Goal: Browse casually

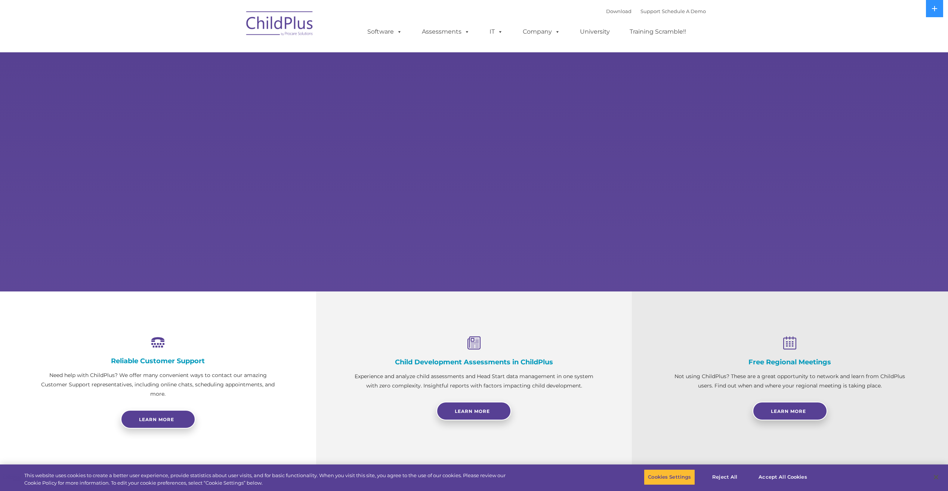
select select "MEDIUM"
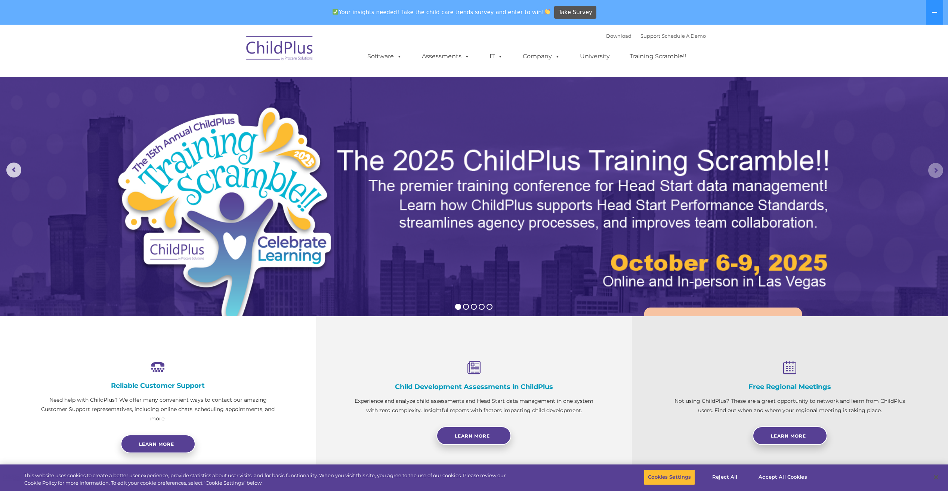
click at [938, 171] on rs-arrow at bounding box center [935, 170] width 15 height 15
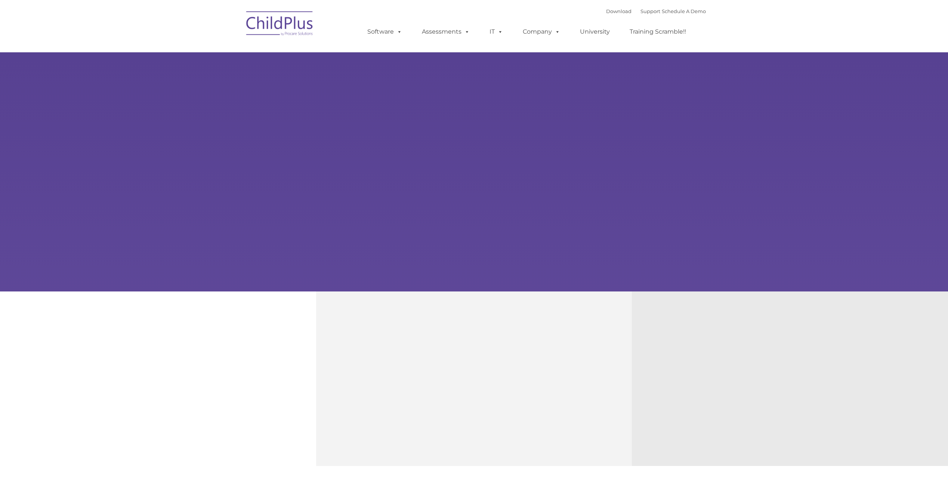
type input ""
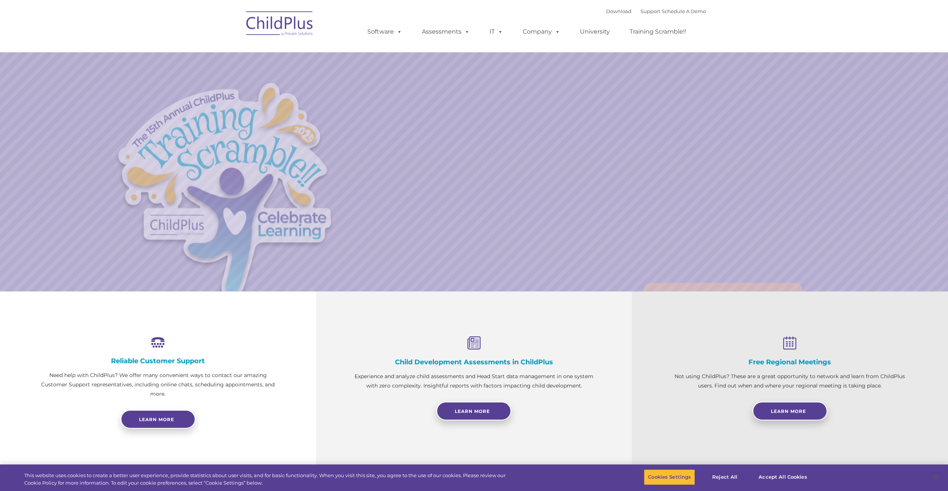
select select "MEDIUM"
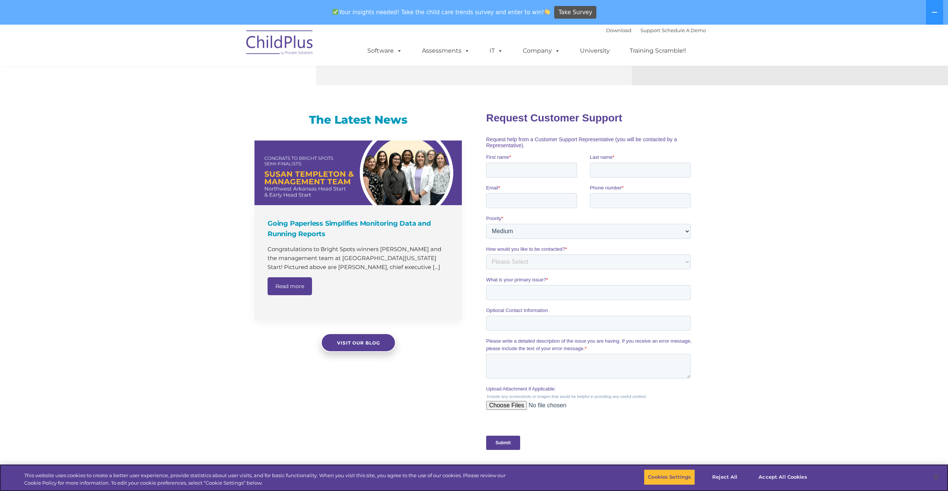
scroll to position [410, 0]
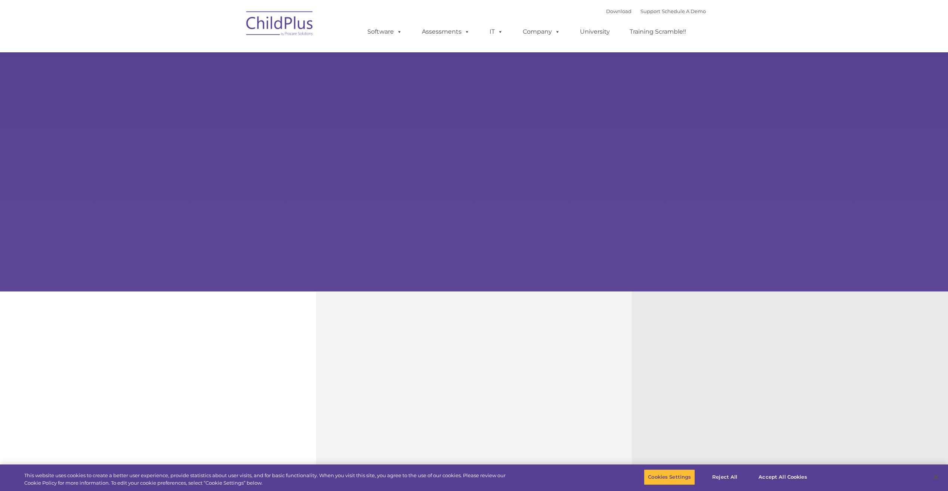
type input ""
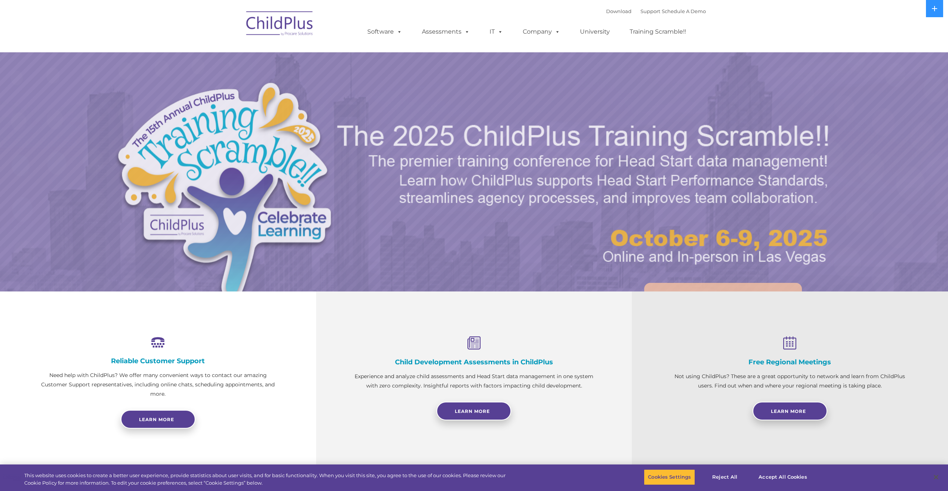
select select "MEDIUM"
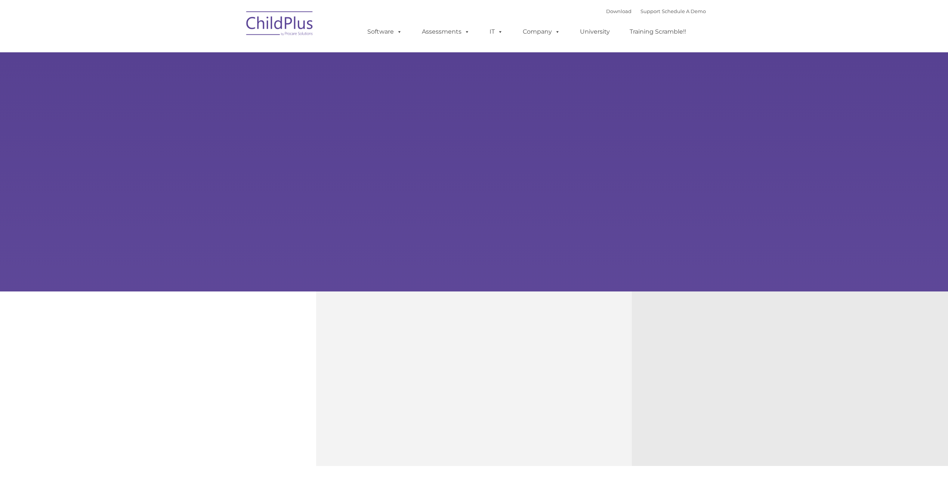
type input ""
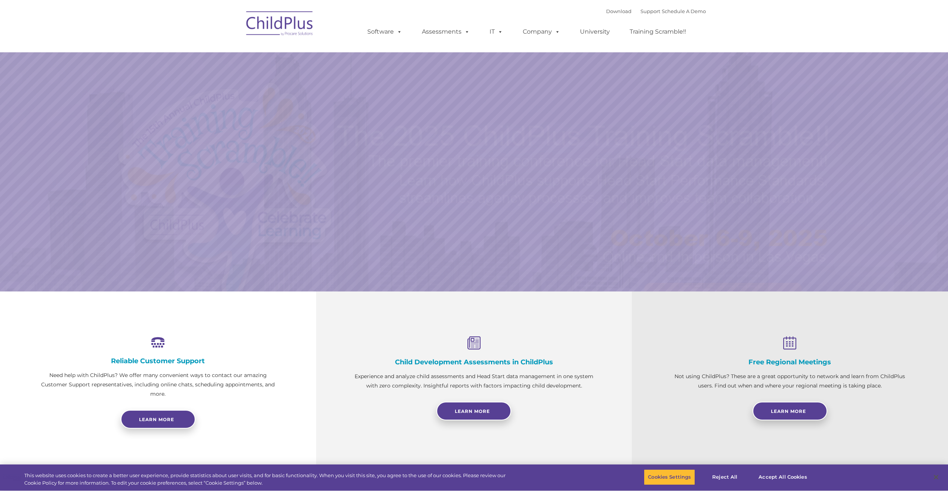
select select "MEDIUM"
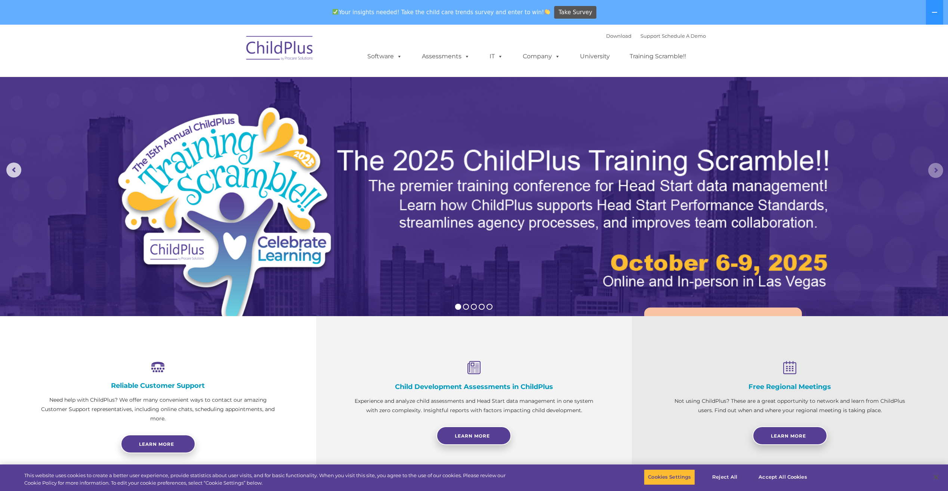
click at [938, 167] on rs-arrow at bounding box center [935, 170] width 15 height 15
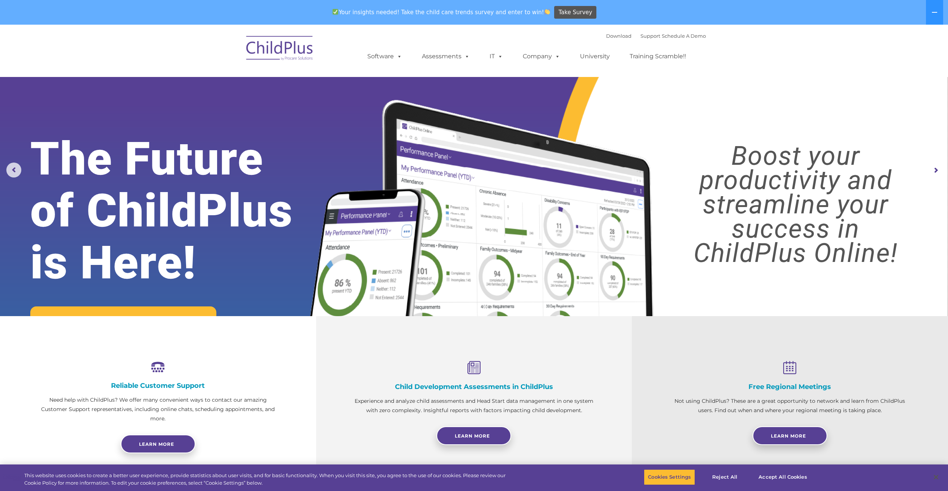
click at [938, 167] on rs-arrow at bounding box center [935, 170] width 15 height 15
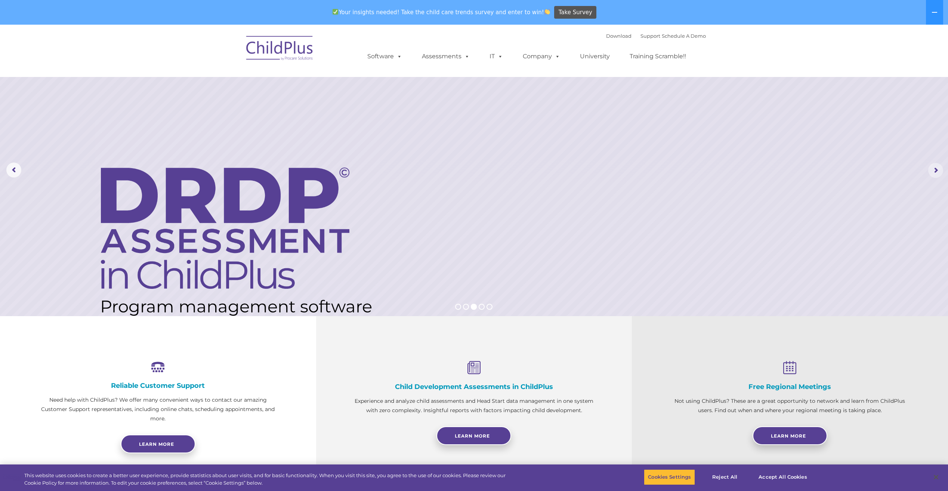
click at [934, 169] on rs-arrow at bounding box center [935, 170] width 15 height 15
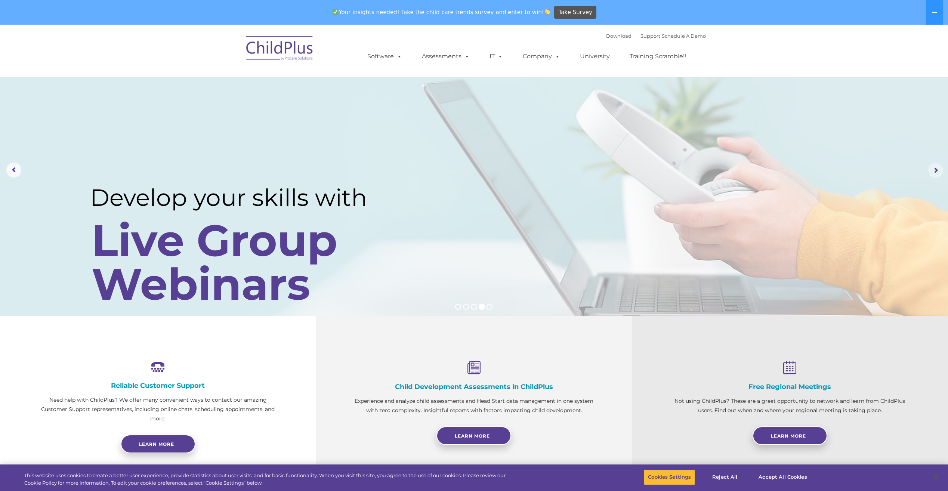
click at [934, 169] on rs-arrow at bounding box center [935, 170] width 15 height 15
